Goal: Check status: Check status

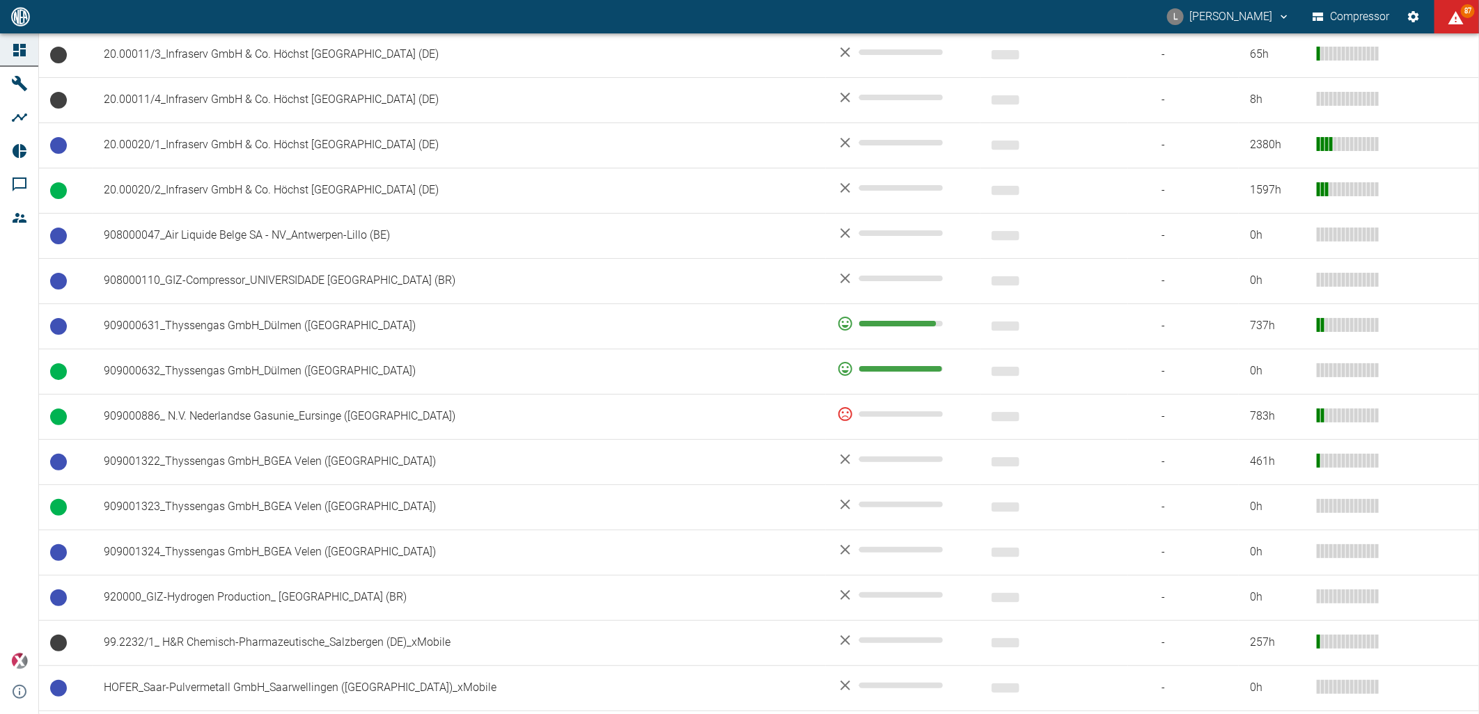
scroll to position [976, 0]
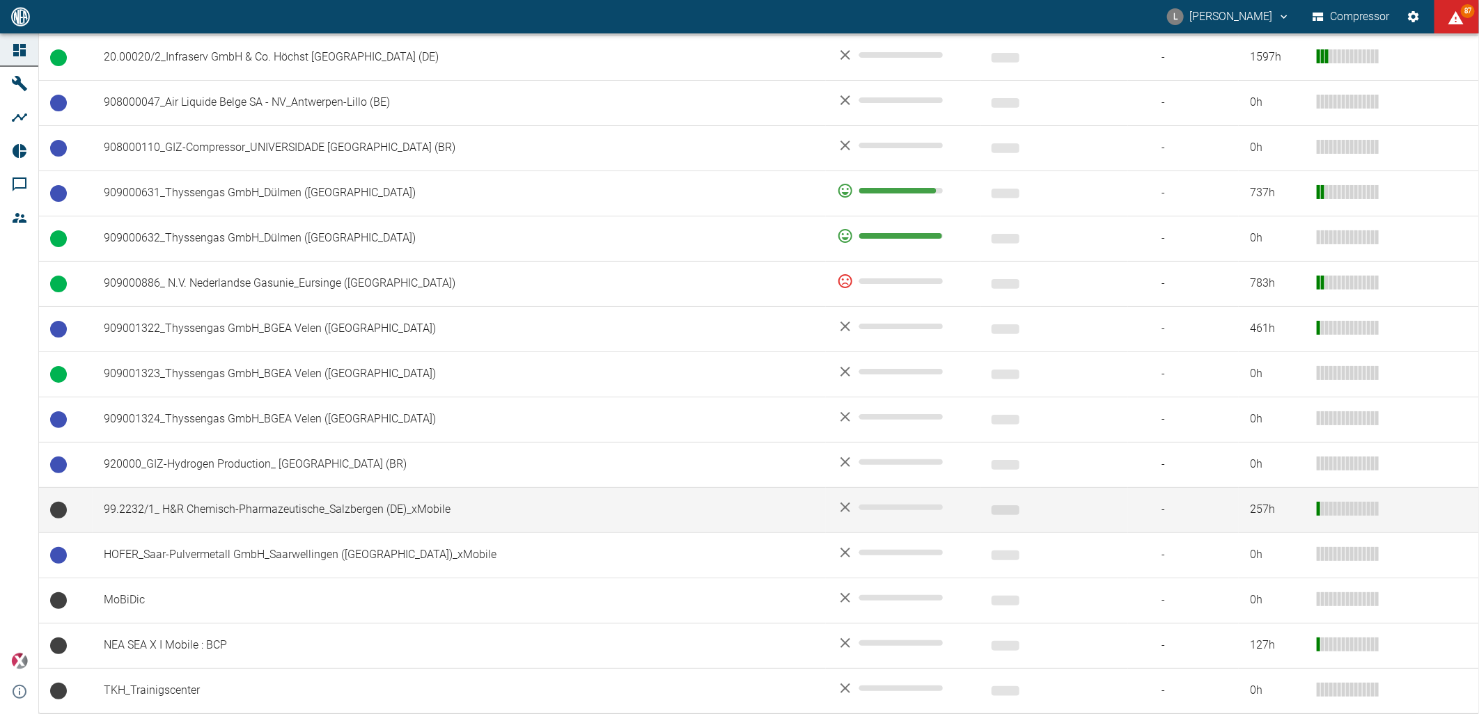
click at [358, 501] on td "99.2232/1_ H&R Chemisch-Pharmazeutische_Salzbergen (DE)_xMobile" at bounding box center [459, 509] width 733 height 45
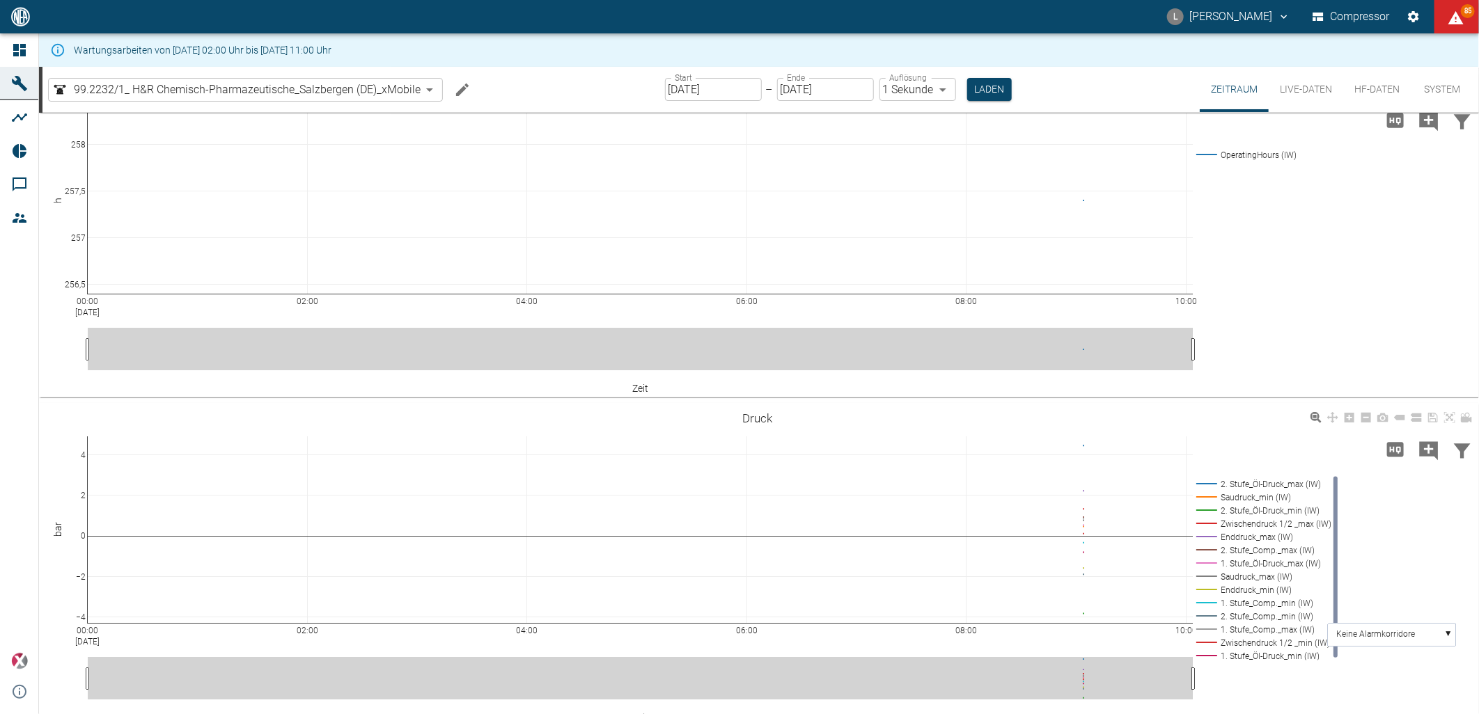
scroll to position [58, 0]
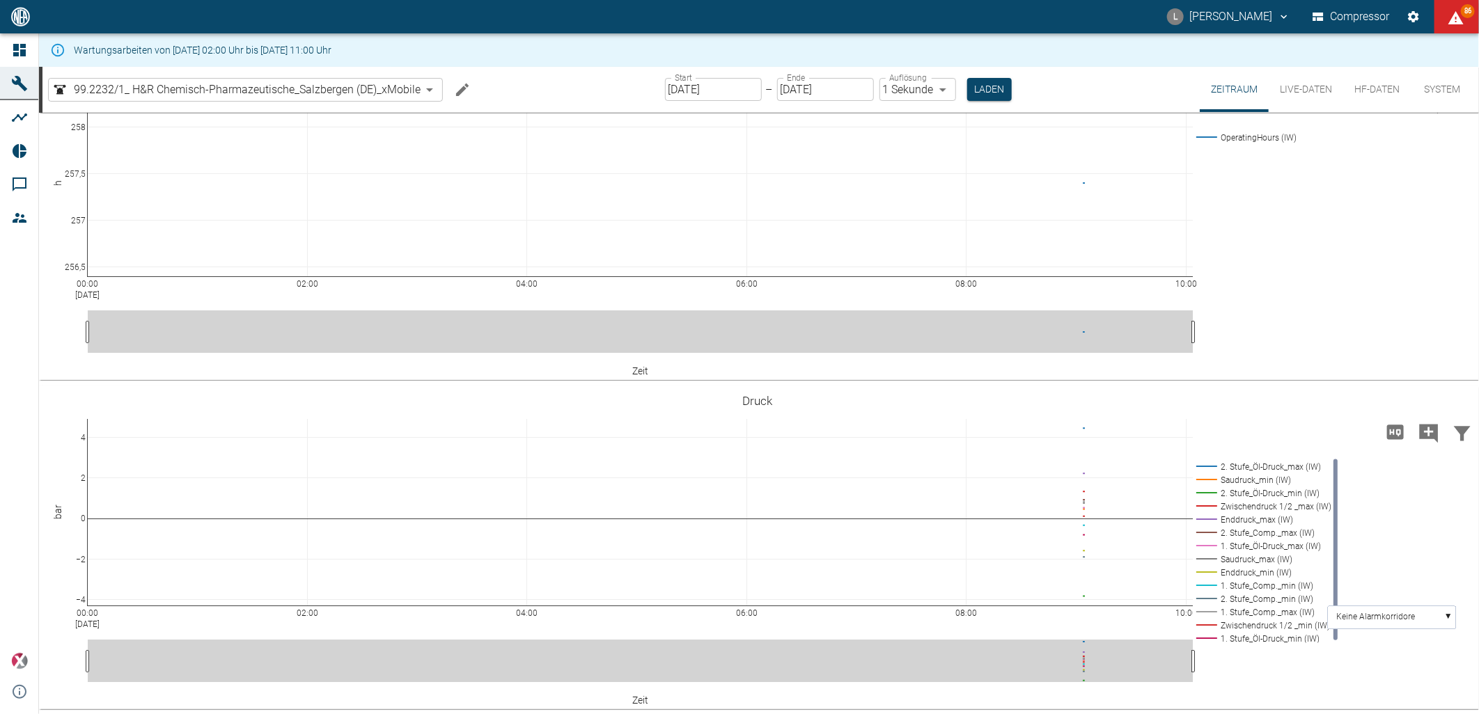
click at [733, 93] on input "[DATE]" at bounding box center [713, 89] width 97 height 23
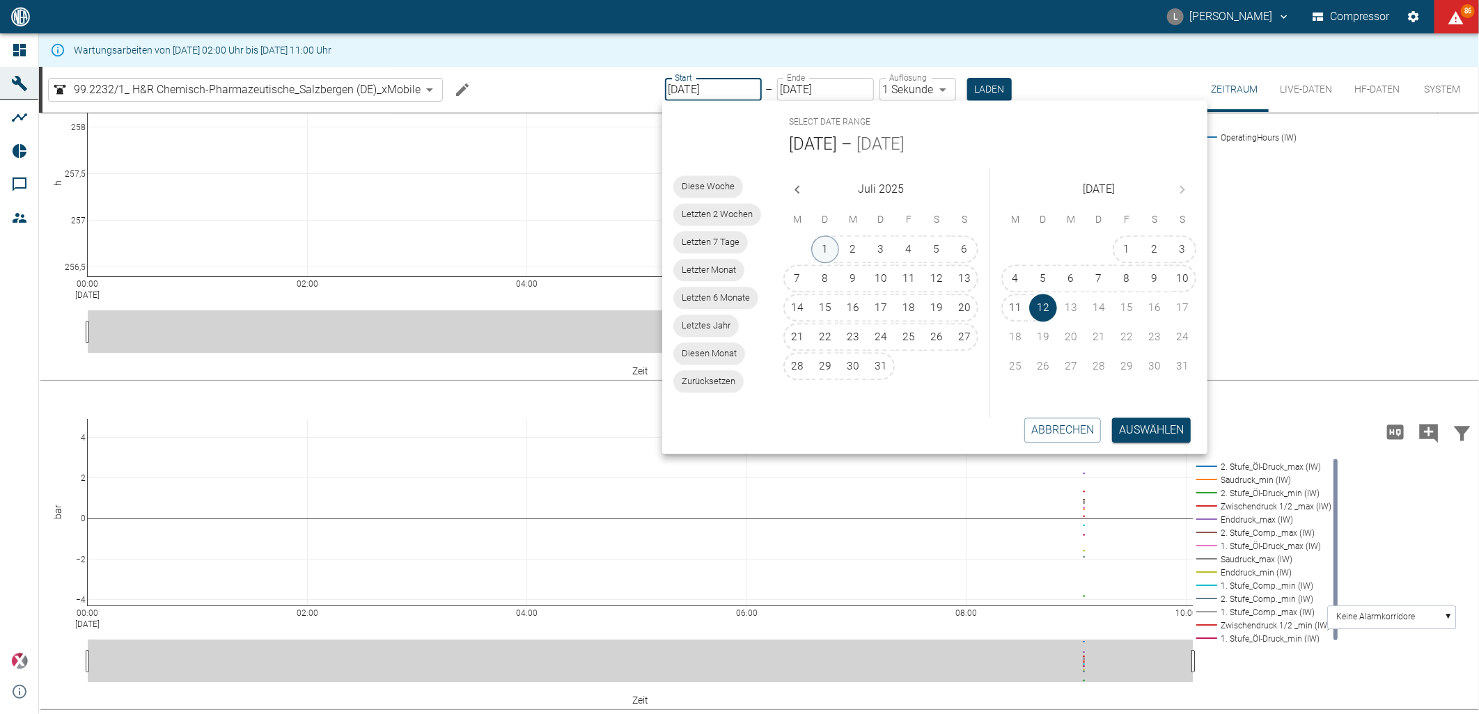
click at [827, 251] on button "1" at bounding box center [825, 250] width 28 height 28
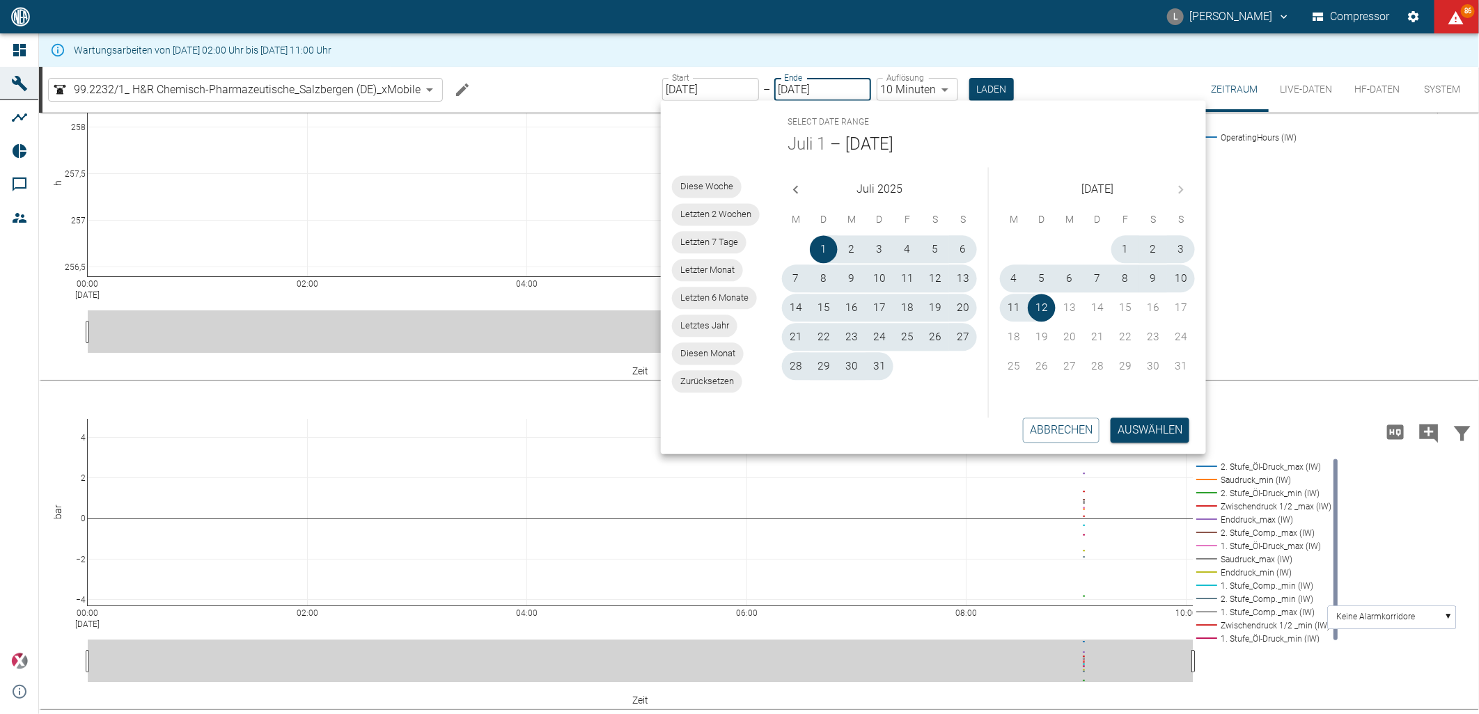
type input "[DATE]"
type input "10min"
click at [1131, 432] on button "Auswählen" at bounding box center [1150, 430] width 79 height 25
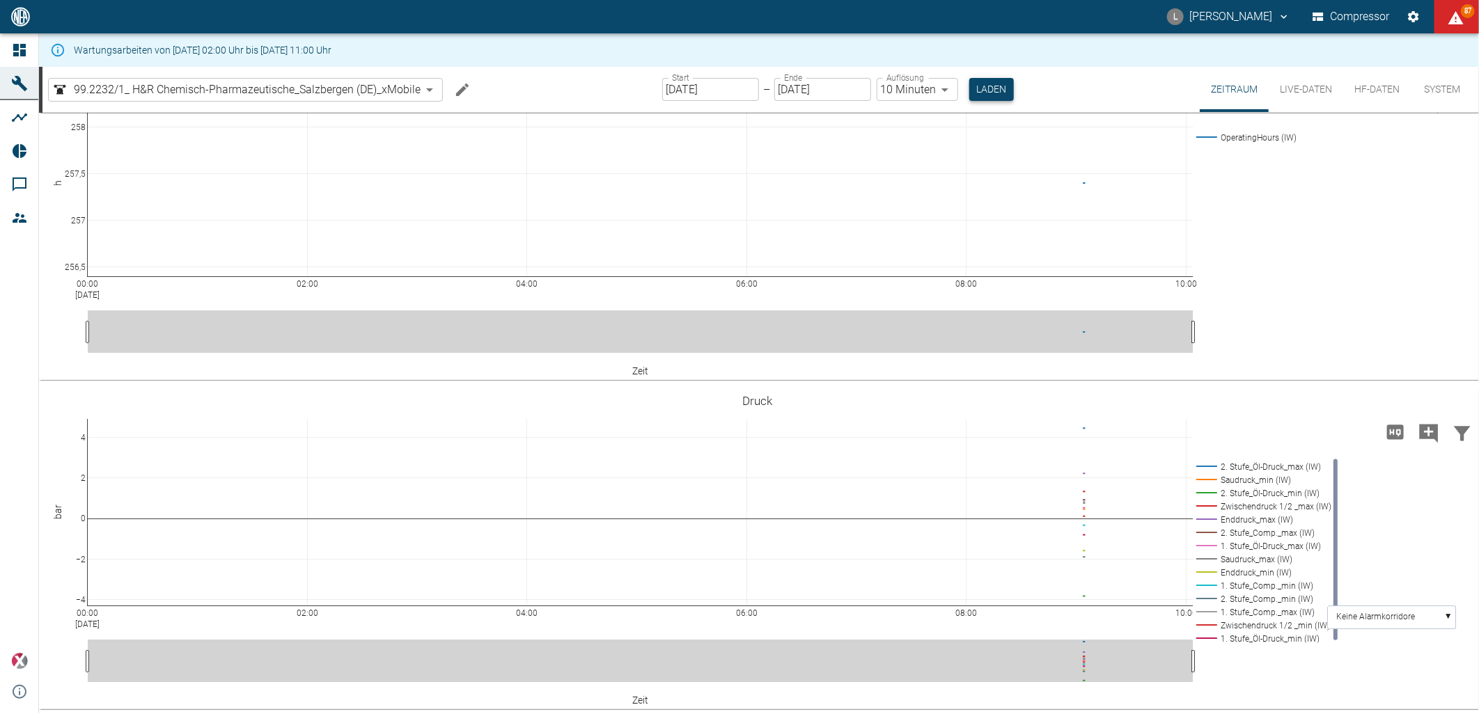
click at [989, 87] on button "Laden" at bounding box center [991, 89] width 45 height 23
